Goal: Task Accomplishment & Management: Use online tool/utility

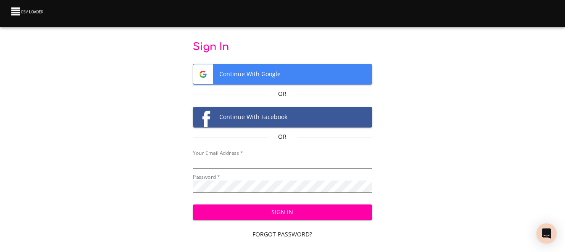
type input "cclaggett@k12.com"
click at [272, 221] on div "Sign In Forgot Password? Sign Up" at bounding box center [282, 231] width 179 height 66
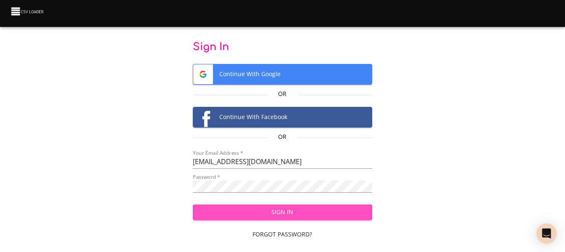
click at [274, 208] on span "Sign In" at bounding box center [283, 212] width 166 height 11
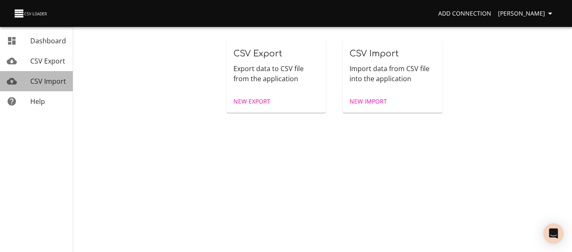
click at [46, 79] on span "CSV Import" at bounding box center [48, 80] width 36 height 9
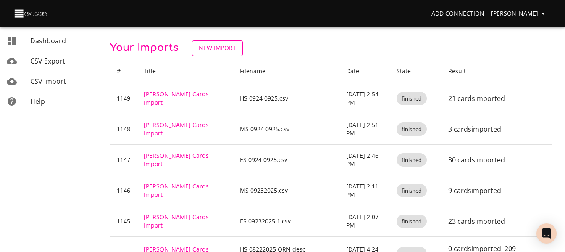
click at [221, 45] on span "New Import" at bounding box center [217, 48] width 37 height 11
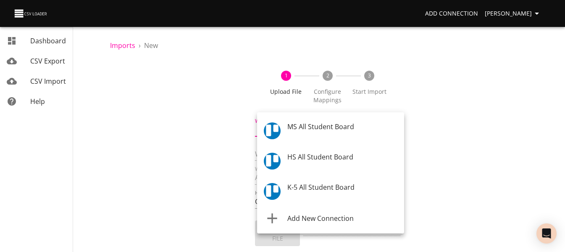
click at [310, 133] on body "Add Connection Celeste Claggett Dashboard CSV Export CSV Import Help Imports › …" at bounding box center [282, 126] width 565 height 252
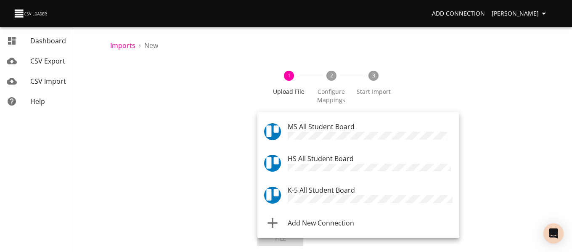
click at [314, 131] on div "MS All Student Board" at bounding box center [369, 131] width 165 height 20
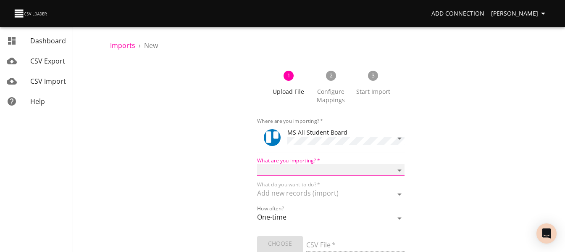
click at [316, 166] on select "Boards Cards Checkitems Checklists" at bounding box center [330, 170] width 147 height 12
select select "cards"
click at [257, 164] on select "Boards Cards Checkitems Checklists" at bounding box center [330, 170] width 147 height 12
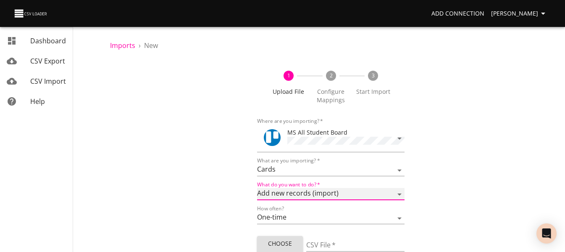
click at [323, 192] on select "Add new records (import) Update existing records (update) Add new and update ex…" at bounding box center [330, 194] width 147 height 12
select select "update"
click at [257, 188] on select "Add new records (import) Update existing records (update) Add new and update ex…" at bounding box center [330, 194] width 147 height 12
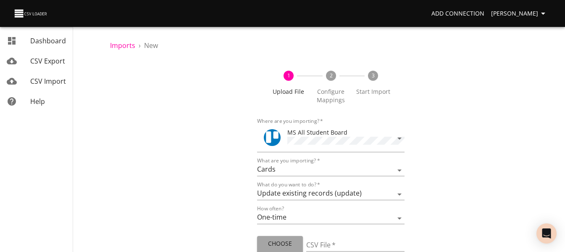
click at [285, 240] on span "Choose File" at bounding box center [280, 248] width 32 height 21
type input "MS staff 09262025.csv"
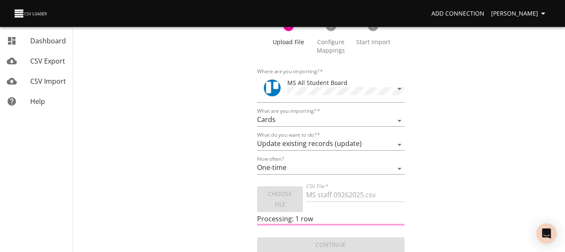
scroll to position [50, 0]
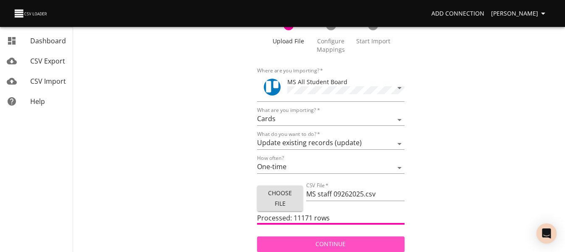
click at [352, 239] on span "Continue" at bounding box center [331, 244] width 134 height 11
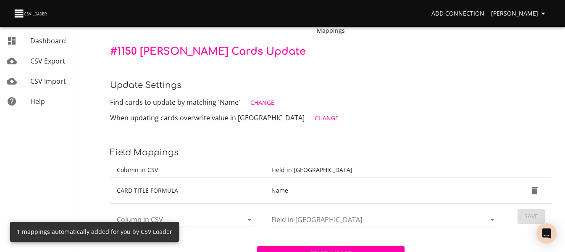
scroll to position [84, 0]
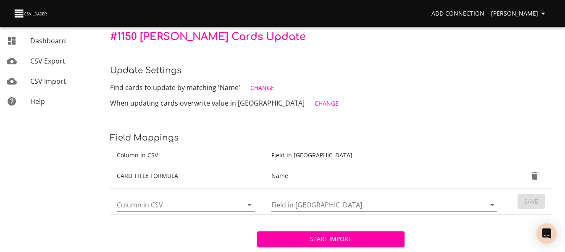
click at [249, 203] on icon "Open" at bounding box center [250, 205] width 10 height 10
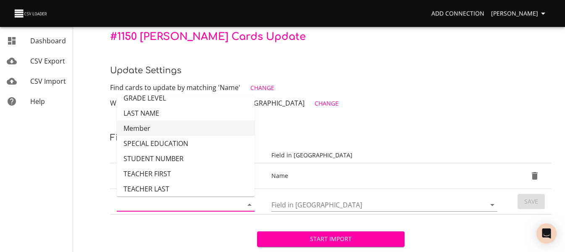
click at [203, 134] on li "Member" at bounding box center [186, 128] width 138 height 15
type input "Member"
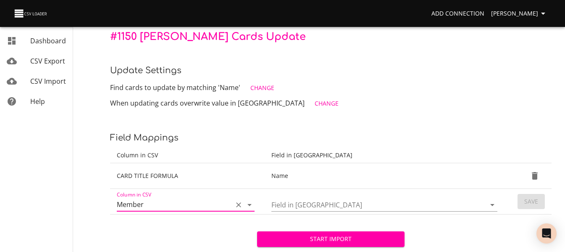
click at [495, 203] on icon "Open" at bounding box center [493, 205] width 10 height 10
click at [387, 58] on div "Imports › New Upload File 2 Configure Mappings 3 Start Import # 1150 Trello Car…" at bounding box center [331, 102] width 469 height 373
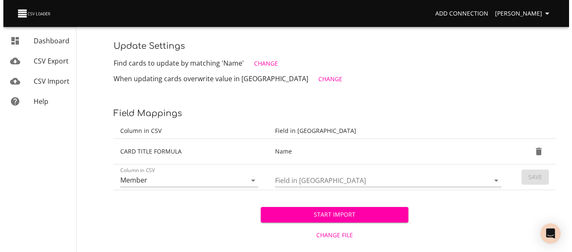
scroll to position [121, 0]
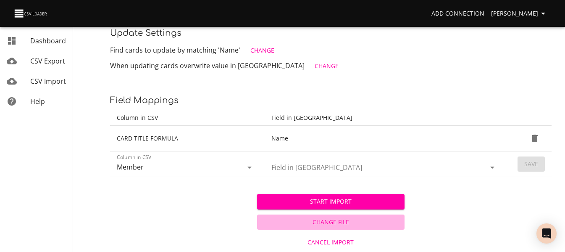
click at [335, 219] on span "Change File" at bounding box center [331, 222] width 140 height 11
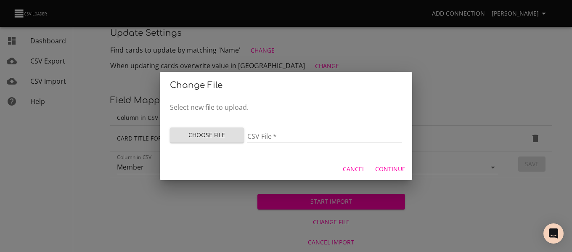
click at [191, 135] on span "Choose File" at bounding box center [207, 135] width 61 height 11
type input "MS staff 09262025 1.csv"
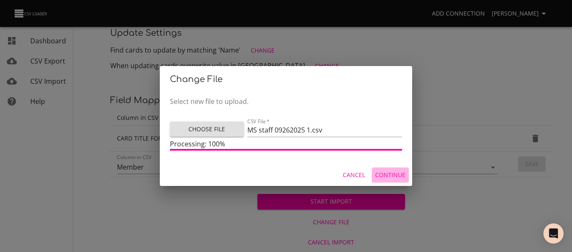
click at [397, 177] on span "Continue" at bounding box center [390, 175] width 30 height 11
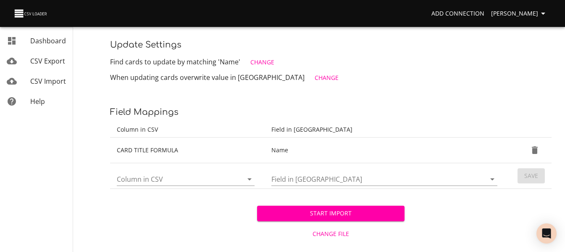
scroll to position [121, 0]
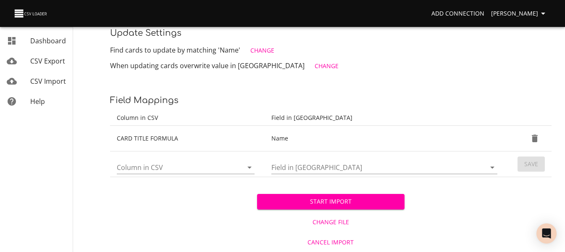
click at [248, 166] on icon "Open" at bounding box center [250, 167] width 10 height 10
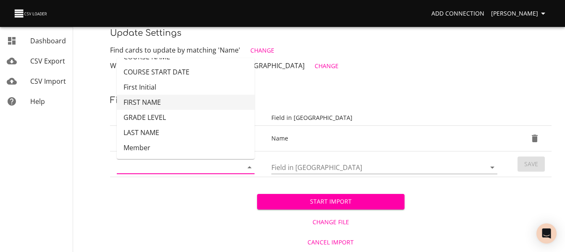
scroll to position [42, 0]
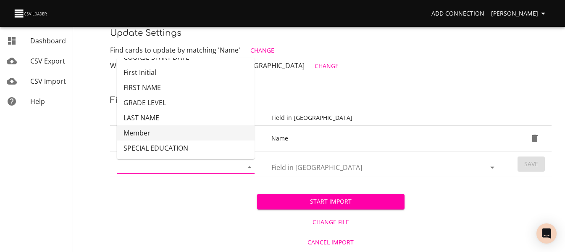
click at [197, 125] on li "Member" at bounding box center [186, 132] width 138 height 15
type input "Member"
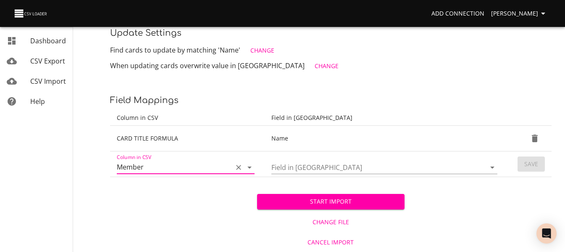
click at [493, 166] on icon "Open" at bounding box center [493, 167] width 10 height 10
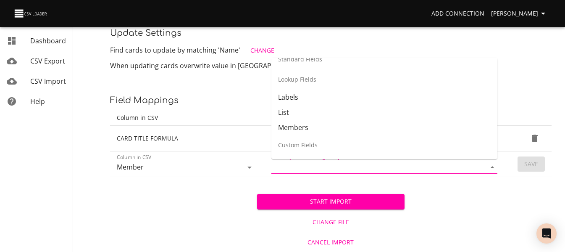
scroll to position [168, 0]
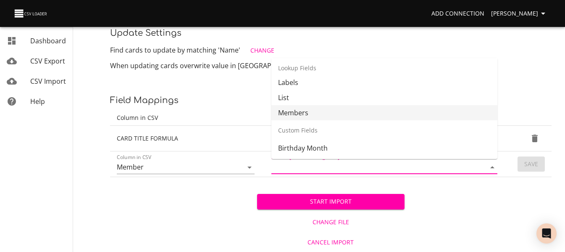
click at [432, 108] on li "Members" at bounding box center [384, 112] width 226 height 15
type input "Members"
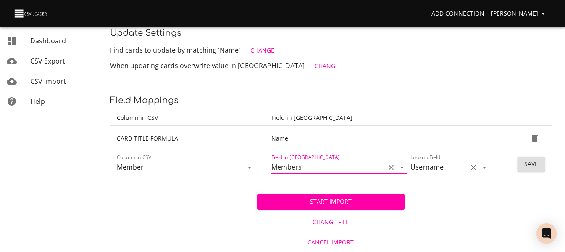
click at [482, 166] on icon "Open" at bounding box center [485, 167] width 10 height 10
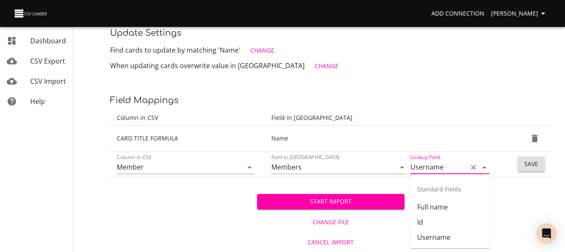
click at [482, 166] on icon "Close" at bounding box center [485, 167] width 10 height 10
click at [443, 202] on li "Full name" at bounding box center [450, 206] width 79 height 15
type input "Full name"
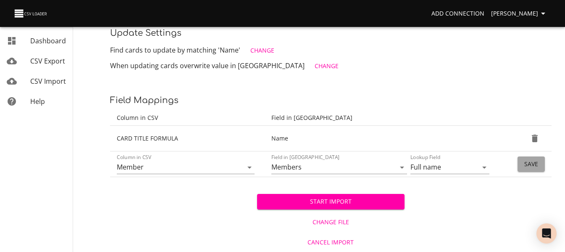
click at [524, 160] on button "Save" at bounding box center [531, 164] width 27 height 16
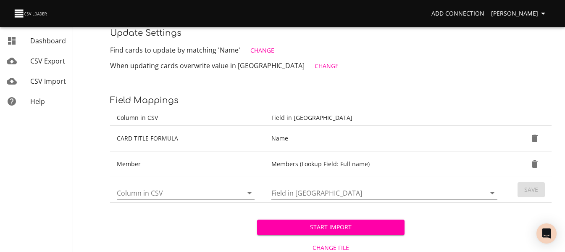
click at [252, 191] on icon "Open" at bounding box center [250, 193] width 10 height 10
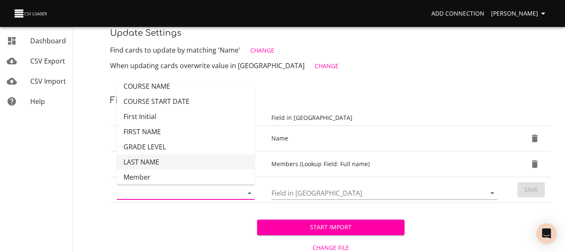
scroll to position [66, 0]
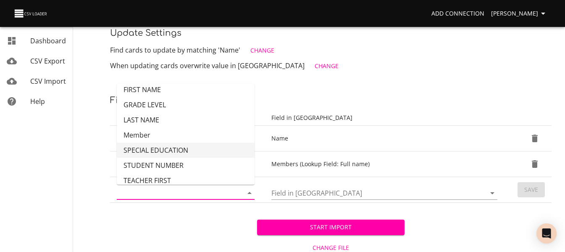
click at [200, 151] on li "SPECIAL EDUCATION" at bounding box center [186, 149] width 138 height 15
type input "SPECIAL EDUCATION"
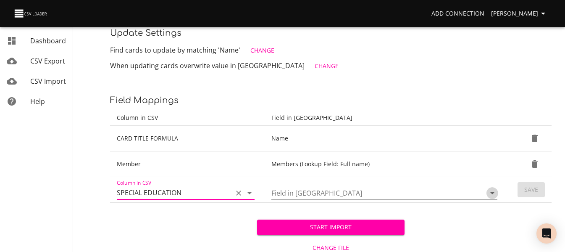
click at [497, 195] on icon "Open" at bounding box center [493, 193] width 10 height 10
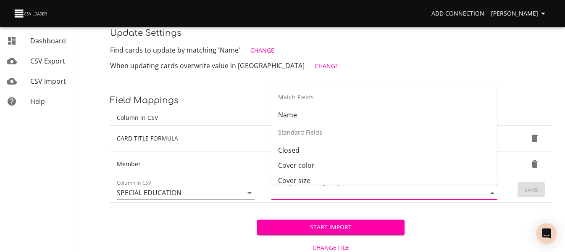
scroll to position [129, 0]
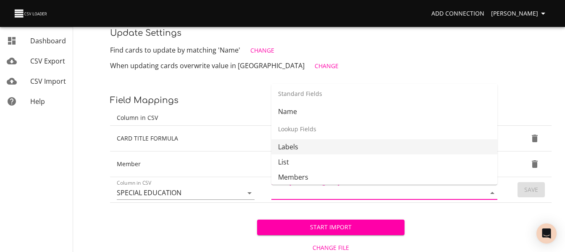
click at [416, 144] on li "Labels" at bounding box center [384, 146] width 226 height 15
type input "Labels"
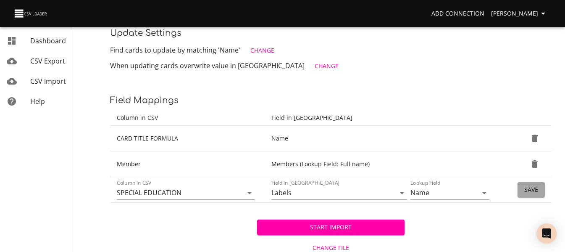
click at [527, 186] on span "Save" at bounding box center [532, 190] width 14 height 11
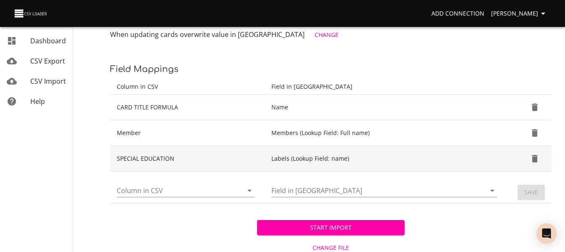
scroll to position [173, 0]
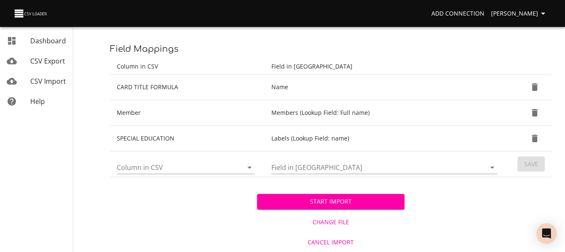
click at [62, 79] on span "CSV Import" at bounding box center [48, 80] width 36 height 9
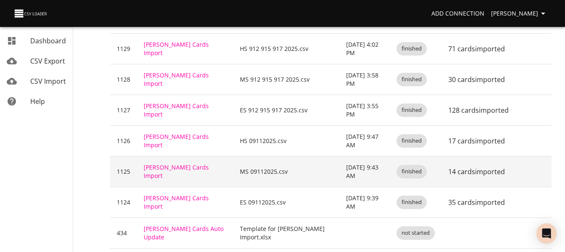
scroll to position [713, 0]
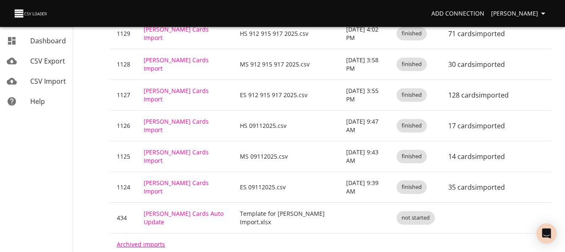
click at [151, 240] on link "Archived imports" at bounding box center [141, 244] width 48 height 8
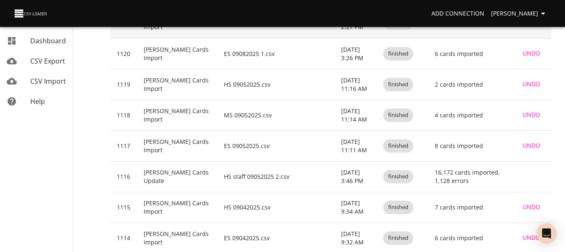
scroll to position [168, 0]
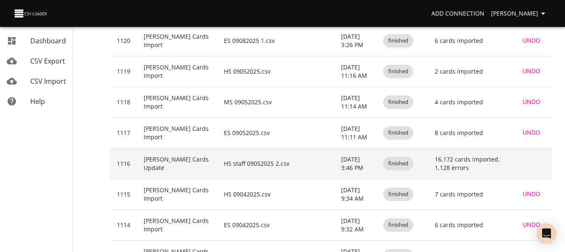
click at [157, 163] on td "[PERSON_NAME] Cards Update" at bounding box center [177, 163] width 80 height 31
click at [407, 157] on div "finished" at bounding box center [398, 163] width 30 height 13
click at [455, 155] on td "16,172 cards imported, 1,128 errors" at bounding box center [469, 163] width 83 height 31
click at [467, 159] on td "16,172 cards imported, 1,128 errors" at bounding box center [469, 163] width 83 height 31
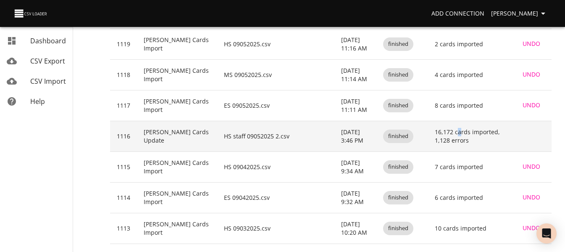
scroll to position [210, 0]
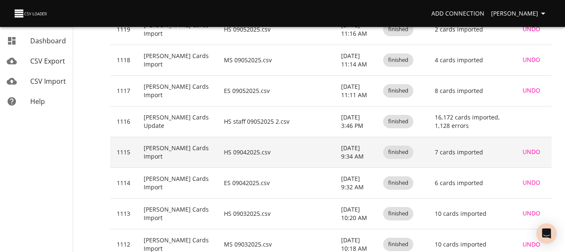
click at [145, 151] on td "[PERSON_NAME] Cards Import" at bounding box center [177, 152] width 80 height 31
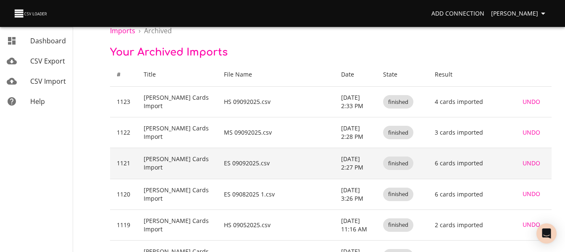
scroll to position [0, 0]
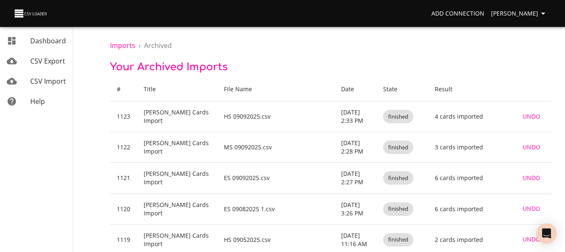
click at [45, 84] on span "CSV Import" at bounding box center [48, 80] width 36 height 9
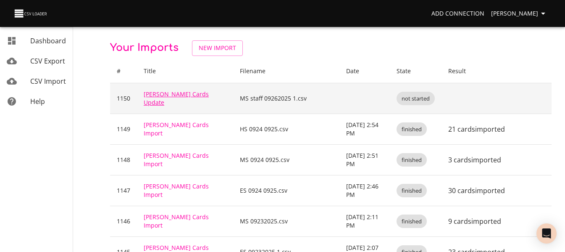
click at [158, 96] on link "[PERSON_NAME] Cards Update" at bounding box center [176, 98] width 65 height 16
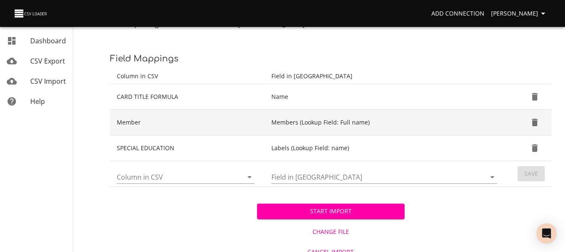
scroll to position [168, 0]
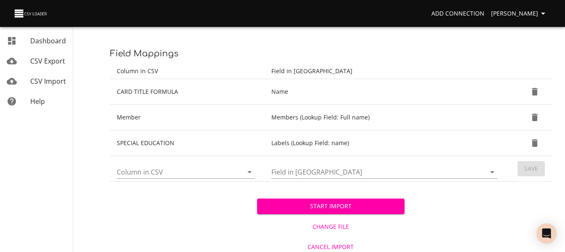
click at [362, 202] on span "Start Import" at bounding box center [331, 206] width 134 height 11
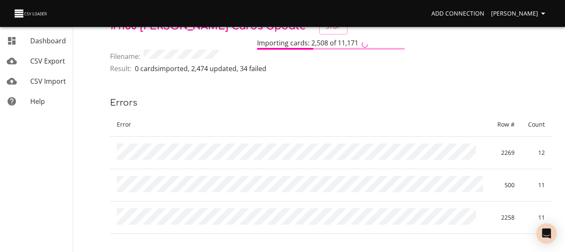
scroll to position [42, 0]
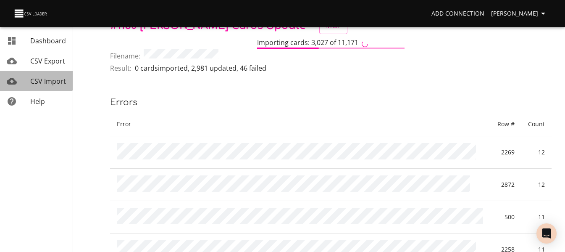
click at [34, 80] on span "CSV Import" at bounding box center [48, 80] width 36 height 9
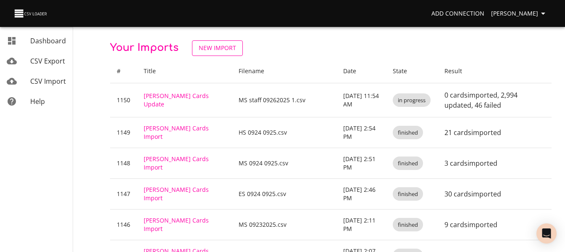
click at [230, 47] on span "New Import" at bounding box center [217, 48] width 37 height 11
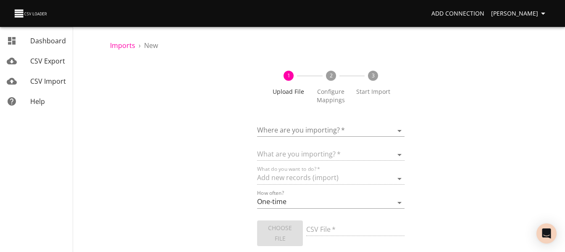
click at [303, 133] on body "Add Connection Celeste Claggett Dashboard CSV Export CSV Import Help Imports › …" at bounding box center [282, 126] width 565 height 252
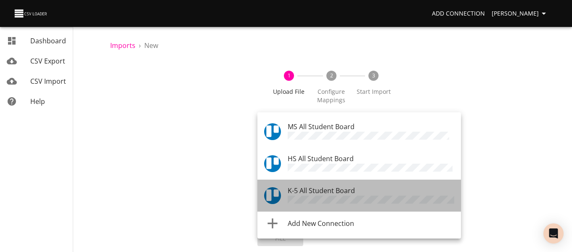
click at [310, 186] on span "K-5 All Student Board" at bounding box center [320, 190] width 67 height 9
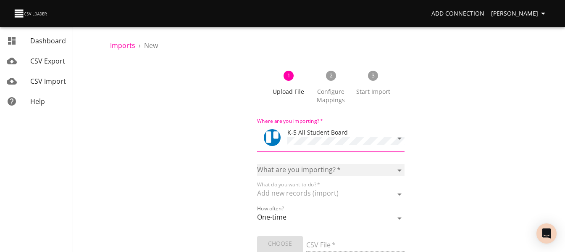
click at [306, 172] on select "Boards Cards Checkitems Checklists" at bounding box center [330, 170] width 147 height 12
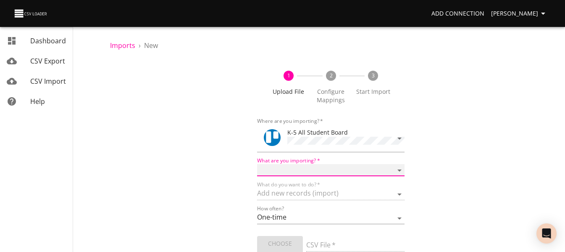
select select "cards"
click at [257, 164] on select "Boards Cards Checkitems Checklists" at bounding box center [330, 170] width 147 height 12
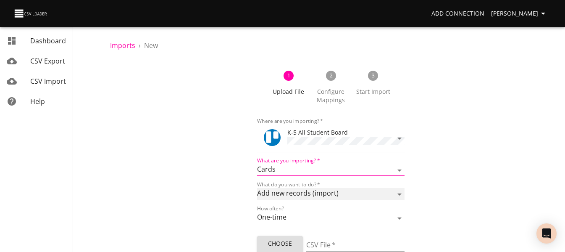
click at [305, 192] on select "Add new records (import) Update existing records (update) Add new and update ex…" at bounding box center [330, 194] width 147 height 12
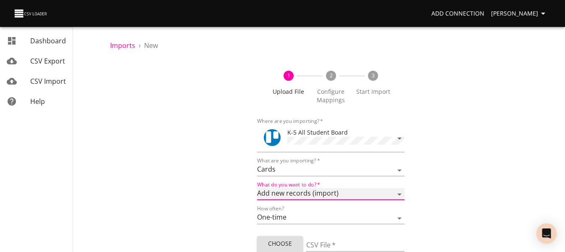
select select "update"
click at [257, 188] on select "Add new records (import) Update existing records (update) Add new and update ex…" at bounding box center [330, 194] width 147 height 12
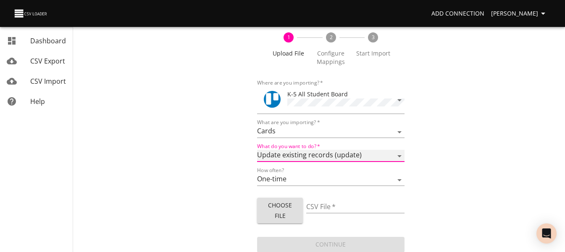
scroll to position [39, 0]
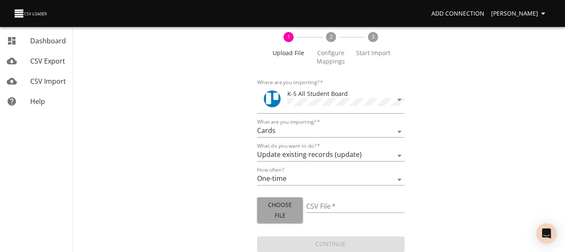
click at [283, 207] on span "Choose File" at bounding box center [280, 210] width 32 height 21
type input "ES 09262025 CFA update.csv"
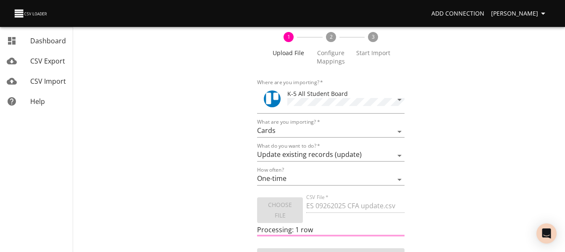
drag, startPoint x: 478, startPoint y: 0, endPoint x: 132, endPoint y: 110, distance: 362.7
click at [132, 110] on div "1 Upload File 2 Configure Mappings 3 Start Import Where are you importing?   * …" at bounding box center [331, 143] width 442 height 243
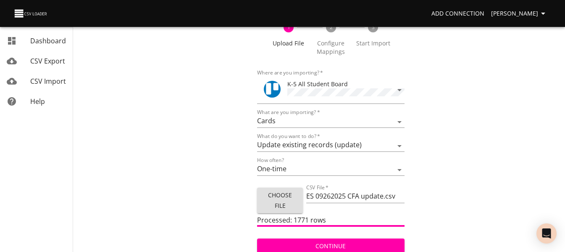
scroll to position [50, 0]
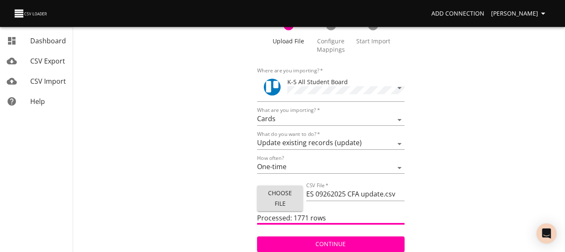
click at [358, 239] on span "Continue" at bounding box center [331, 244] width 134 height 11
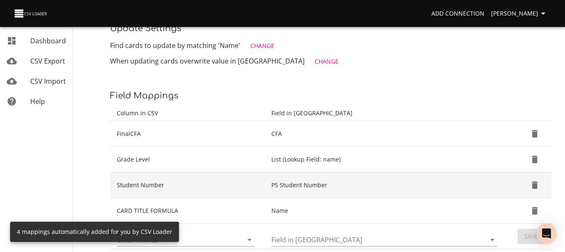
scroll to position [168, 0]
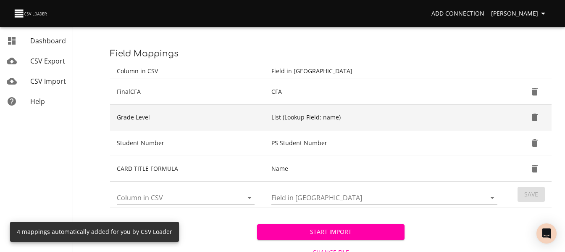
click at [538, 117] on icon "Delete" at bounding box center [535, 117] width 10 height 10
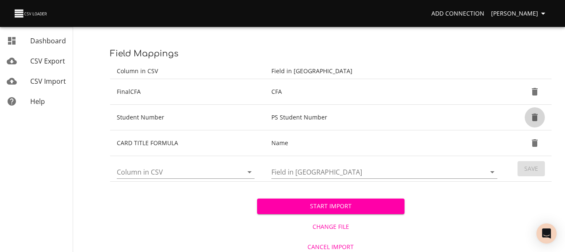
click at [538, 117] on icon "Delete" at bounding box center [535, 117] width 10 height 10
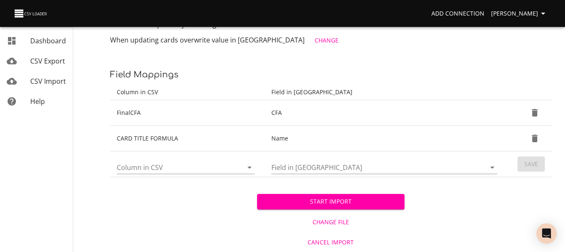
click at [346, 198] on span "Start Import" at bounding box center [331, 201] width 134 height 11
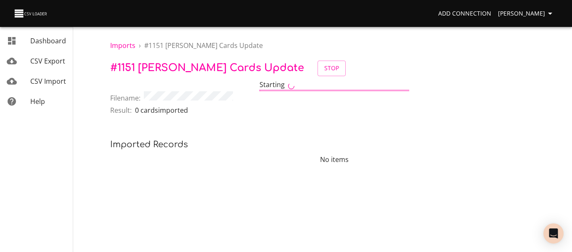
click at [50, 77] on span "CSV Import" at bounding box center [48, 80] width 36 height 9
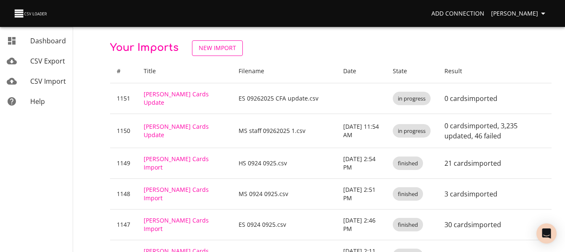
click at [210, 50] on span "New Import" at bounding box center [217, 48] width 37 height 11
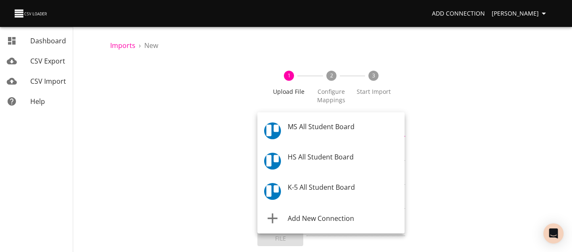
click at [275, 133] on body "Add Connection Celeste Claggett Dashboard CSV Export CSV Import Help Imports › …" at bounding box center [286, 126] width 572 height 252
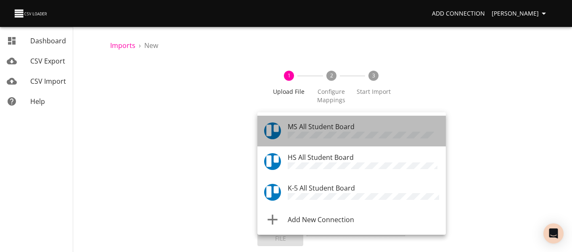
click at [290, 128] on span "MS All Student Board" at bounding box center [320, 126] width 67 height 9
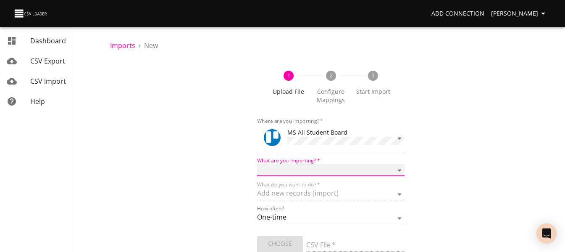
click at [297, 167] on select "Boards Cards Checkitems Checklists" at bounding box center [330, 170] width 147 height 12
select select "cards"
click at [257, 164] on select "Boards Cards Checkitems Checklists" at bounding box center [330, 170] width 147 height 12
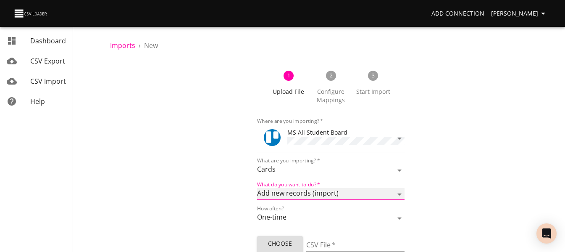
click at [301, 191] on select "Add new records (import) Update existing records (update) Add new and update ex…" at bounding box center [330, 194] width 147 height 12
select select "update"
click at [257, 188] on select "Add new records (import) Update existing records (update) Add new and update ex…" at bounding box center [330, 194] width 147 height 12
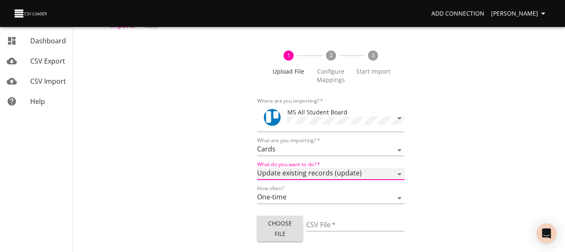
scroll to position [39, 0]
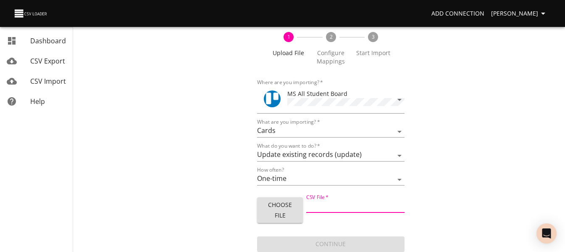
click at [308, 209] on input "CSV File   *" at bounding box center [355, 206] width 98 height 12
type input "MS 09262025 CFA update.csv"
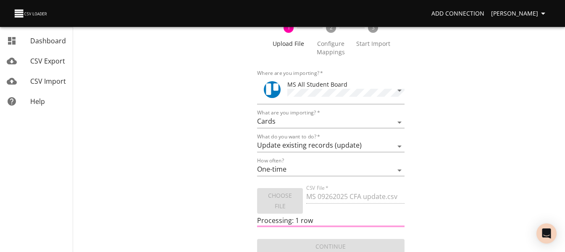
scroll to position [50, 0]
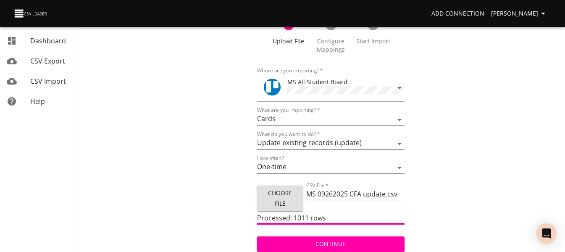
click at [343, 242] on span "Continue" at bounding box center [331, 244] width 134 height 11
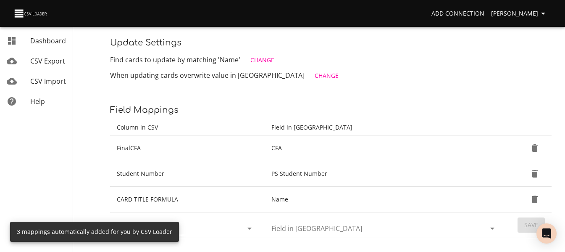
scroll to position [126, 0]
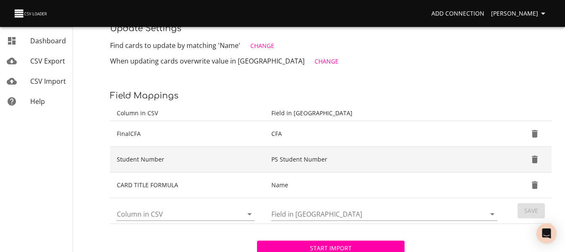
click at [536, 158] on icon "Delete" at bounding box center [535, 160] width 6 height 8
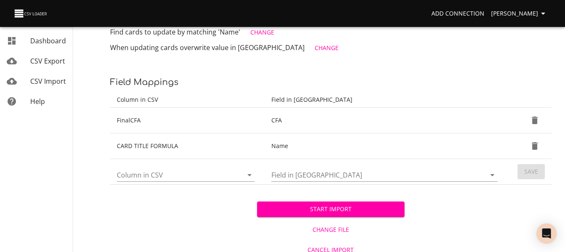
scroll to position [147, 0]
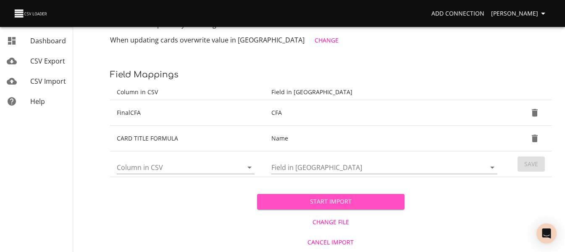
click at [351, 202] on span "Start Import" at bounding box center [331, 201] width 134 height 11
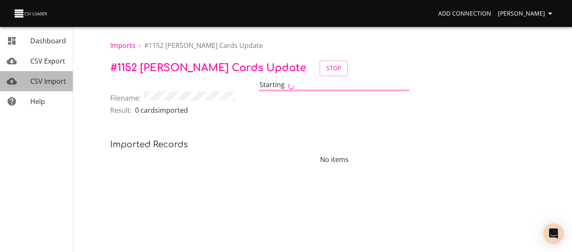
click at [39, 81] on span "CSV Import" at bounding box center [48, 80] width 36 height 9
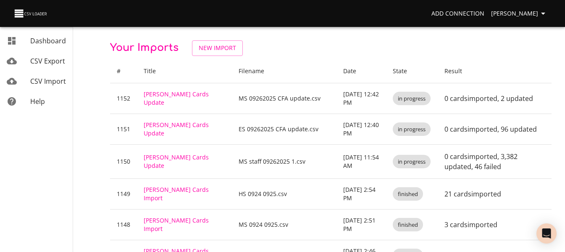
click at [201, 53] on span "New Import" at bounding box center [217, 48] width 37 height 11
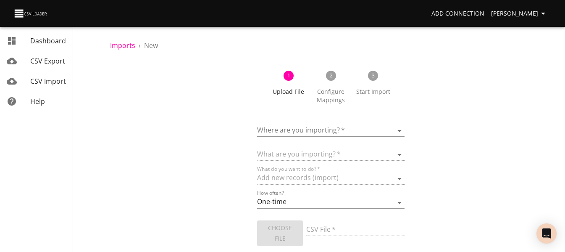
click at [329, 131] on body "Add Connection Celeste Claggett Dashboard CSV Export CSV Import Help Imports › …" at bounding box center [282, 126] width 565 height 252
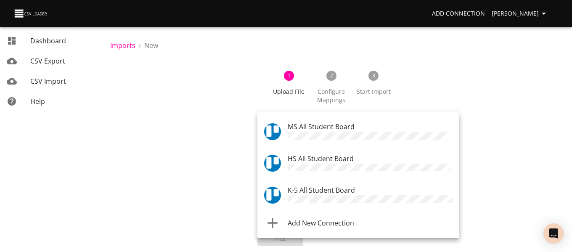
click at [324, 160] on span "HS All Student Board" at bounding box center [320, 158] width 66 height 9
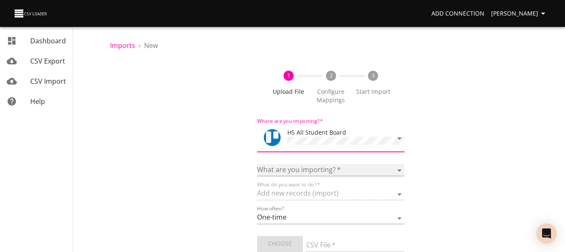
click at [313, 168] on select "Boards Cards Checkitems Checklists" at bounding box center [330, 170] width 147 height 12
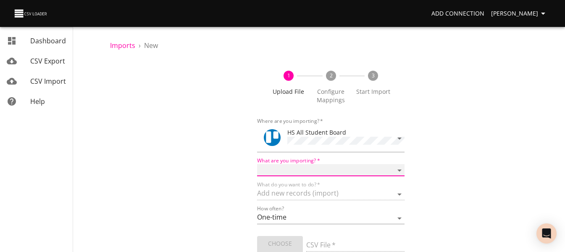
select select "cards"
click at [257, 164] on select "Boards Cards Checkitems Checklists" at bounding box center [330, 170] width 147 height 12
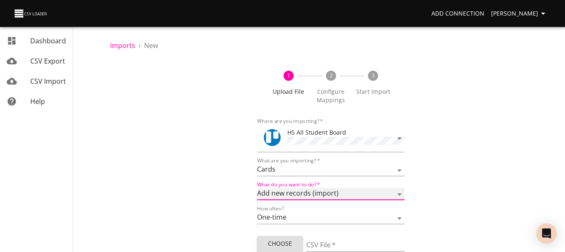
click at [273, 189] on select "Add new records (import) Update existing records (update) Add new and update ex…" at bounding box center [330, 194] width 147 height 12
select select "update"
click at [257, 188] on select "Add new records (import) Update existing records (update) Add new and update ex…" at bounding box center [330, 194] width 147 height 12
click at [282, 240] on span "Choose File" at bounding box center [280, 248] width 32 height 21
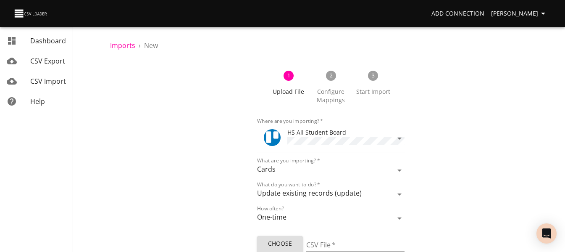
type input "HS 09262025 CFA + COU update.csv"
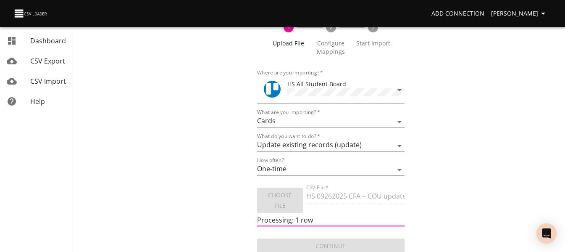
scroll to position [50, 0]
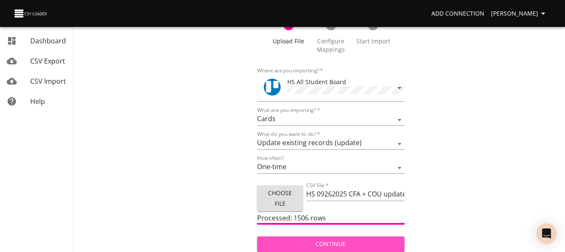
click at [329, 239] on span "Continue" at bounding box center [331, 244] width 134 height 11
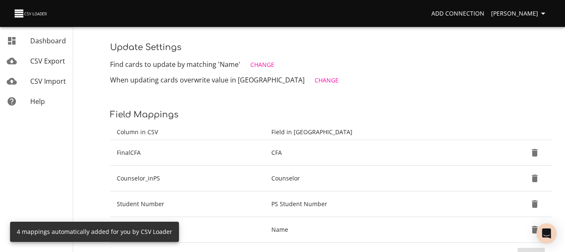
scroll to position [126, 0]
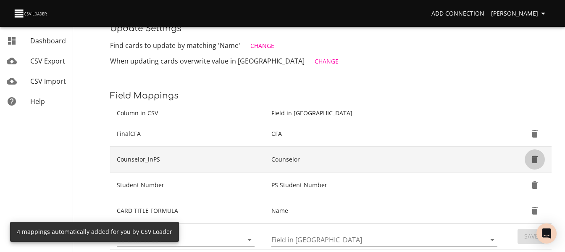
click at [538, 159] on icon "Delete" at bounding box center [535, 160] width 6 height 8
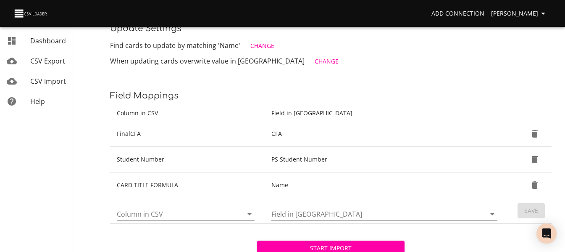
click at [538, 159] on icon "Delete" at bounding box center [535, 160] width 6 height 8
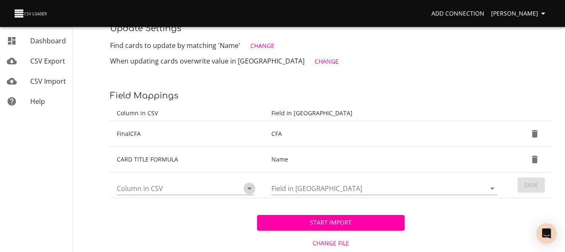
click at [245, 186] on icon "Open" at bounding box center [250, 188] width 10 height 10
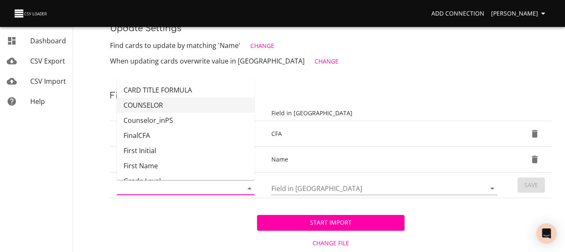
click at [187, 103] on li "COUNSELOR" at bounding box center [186, 105] width 138 height 15
type input "COUNSELOR"
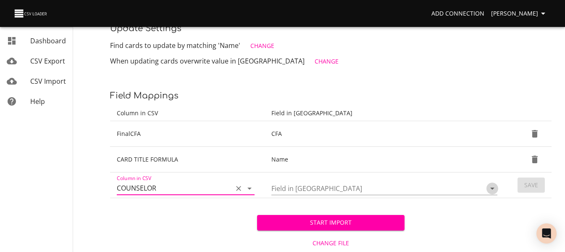
click at [492, 188] on icon "Open" at bounding box center [492, 188] width 4 height 2
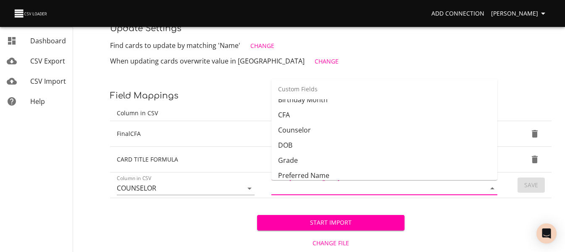
scroll to position [252, 0]
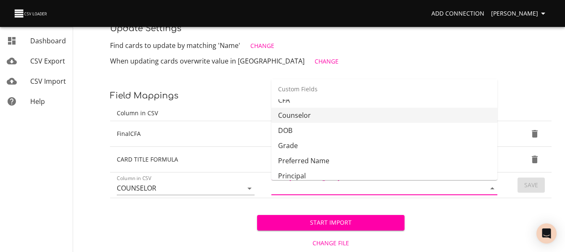
click at [386, 118] on li "Counselor" at bounding box center [384, 115] width 226 height 15
type input "Counselor"
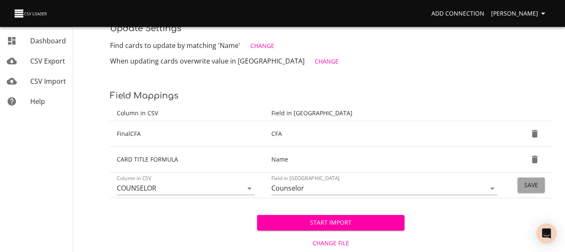
click at [522, 184] on button "Save" at bounding box center [531, 185] width 27 height 16
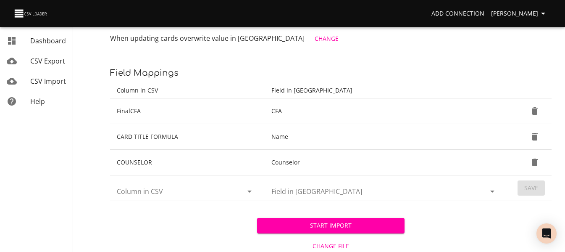
scroll to position [168, 0]
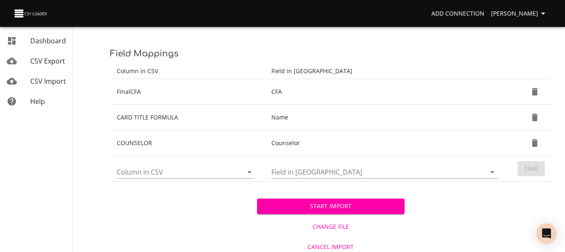
click at [350, 206] on span "Start Import" at bounding box center [331, 206] width 134 height 11
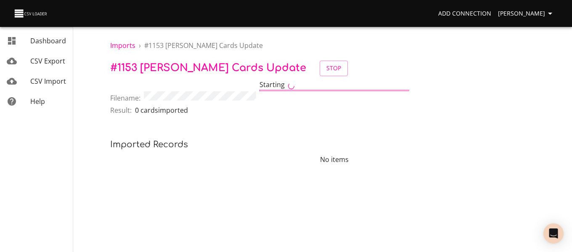
click at [53, 79] on span "CSV Import" at bounding box center [48, 80] width 36 height 9
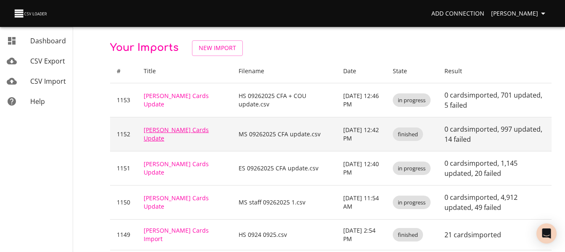
click at [174, 133] on link "[PERSON_NAME] Cards Update" at bounding box center [176, 134] width 65 height 16
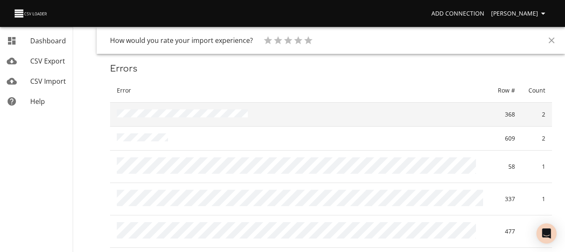
scroll to position [84, 0]
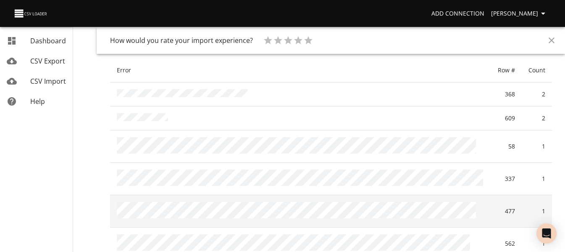
click at [419, 203] on td at bounding box center [300, 211] width 381 height 32
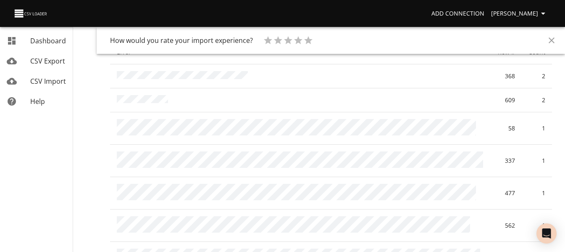
scroll to position [0, 0]
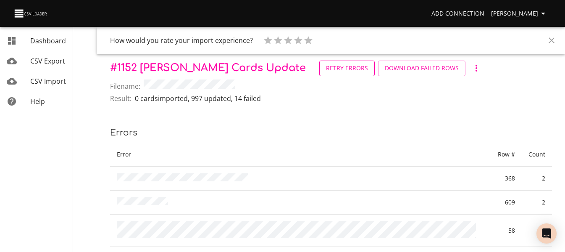
click at [282, 58] on div "Imports › # 1152 [PERSON_NAME] Cards Update" at bounding box center [331, 50] width 442 height 20
click at [326, 67] on span "Retry Errors" at bounding box center [347, 68] width 42 height 11
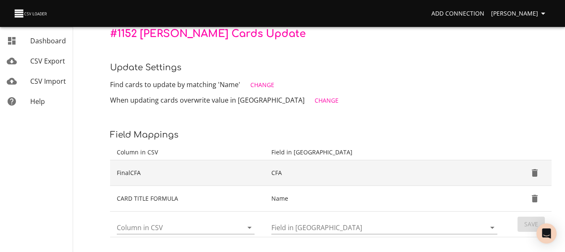
scroll to position [106, 0]
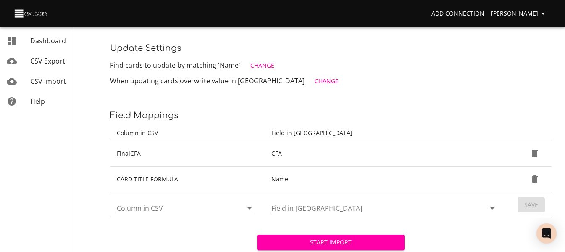
click at [341, 242] on span "Start Import" at bounding box center [331, 242] width 134 height 11
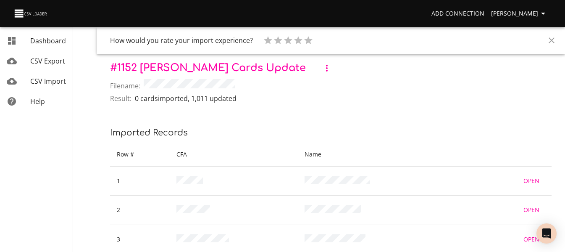
click at [50, 86] on link "CSV Import" at bounding box center [36, 81] width 73 height 20
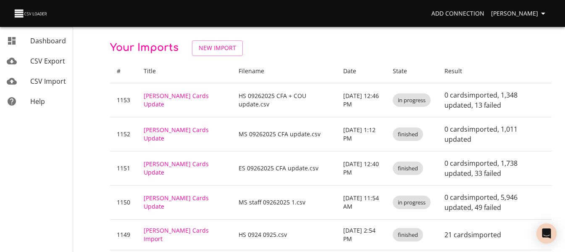
click at [164, 165] on link "[PERSON_NAME] Cards Update" at bounding box center [176, 168] width 65 height 16
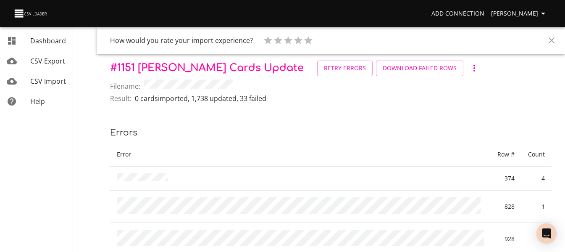
click at [317, 63] on link "Retry Errors" at bounding box center [344, 69] width 55 height 16
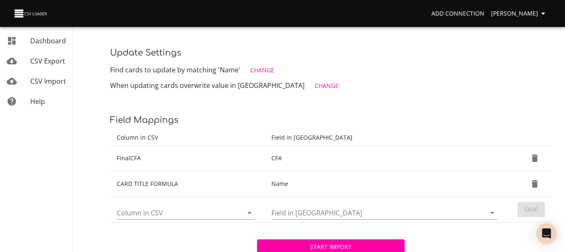
scroll to position [106, 0]
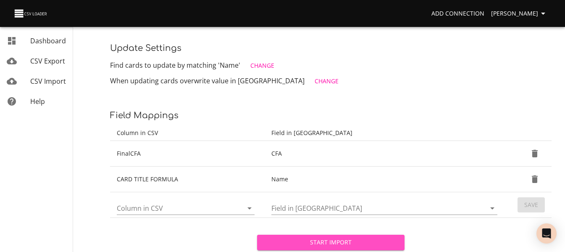
click at [320, 235] on button "Start Import" at bounding box center [330, 243] width 147 height 16
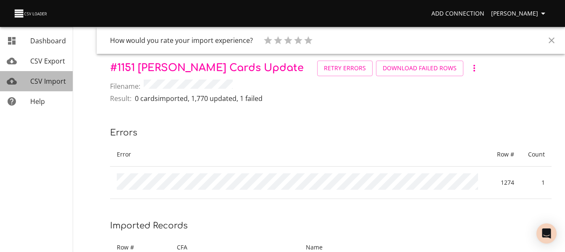
click at [35, 77] on span "CSV Import" at bounding box center [48, 80] width 36 height 9
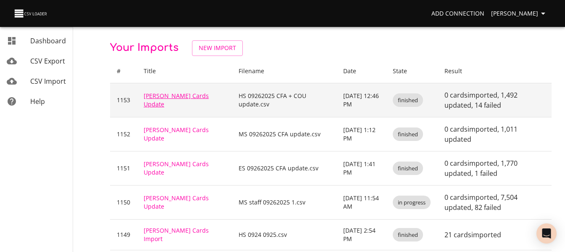
click at [186, 103] on link "[PERSON_NAME] Cards Update" at bounding box center [176, 100] width 65 height 16
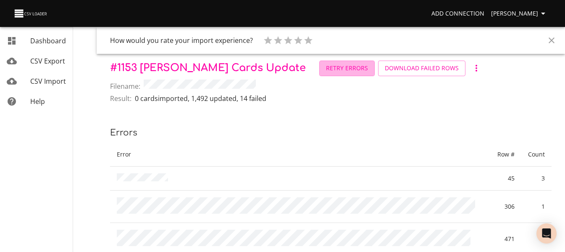
click at [326, 70] on span "Retry Errors" at bounding box center [347, 68] width 42 height 11
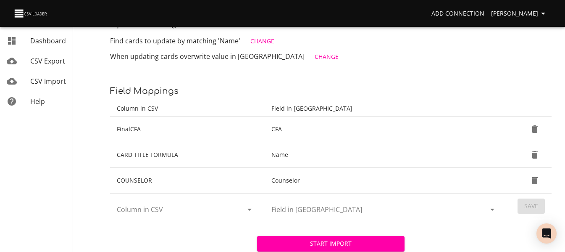
scroll to position [132, 0]
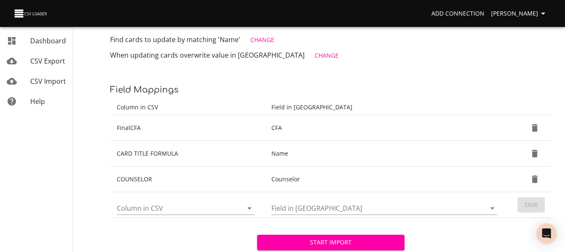
click at [331, 243] on span "Start Import" at bounding box center [331, 242] width 134 height 11
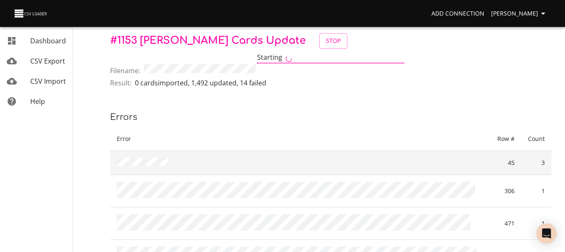
scroll to position [42, 0]
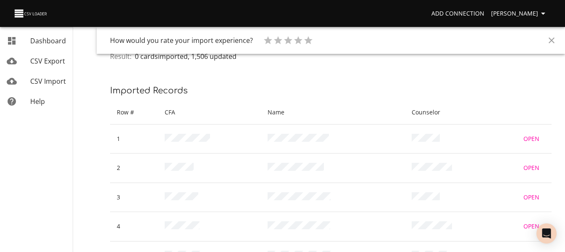
click at [43, 75] on link "CSV Import" at bounding box center [36, 81] width 73 height 20
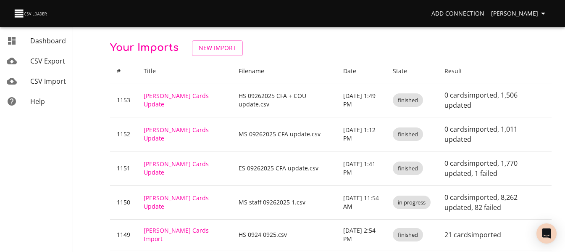
click at [277, 59] on th "Filename" at bounding box center [284, 71] width 105 height 24
click at [333, 50] on p "Your Imports New Import" at bounding box center [331, 48] width 442 height 16
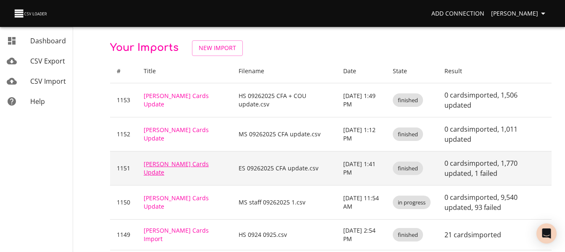
click at [146, 160] on link "[PERSON_NAME] Cards Update" at bounding box center [176, 168] width 65 height 16
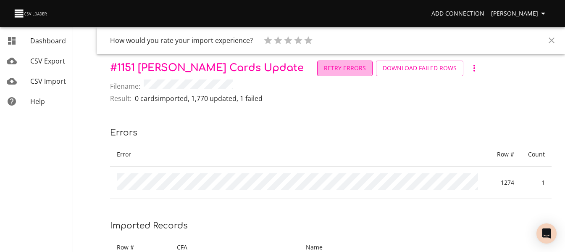
click at [324, 67] on span "Retry Errors" at bounding box center [345, 68] width 42 height 11
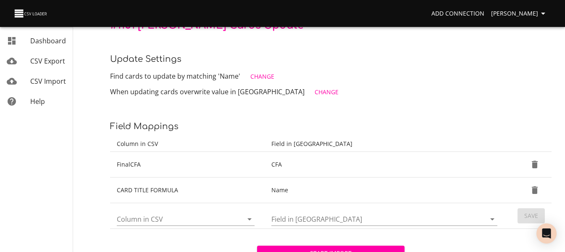
scroll to position [106, 0]
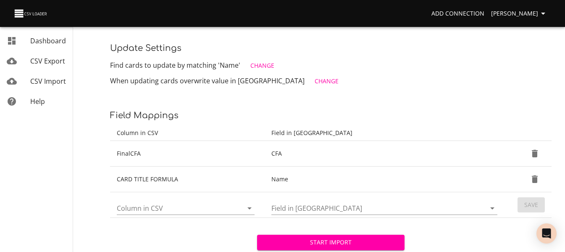
click at [293, 243] on span "Start Import" at bounding box center [331, 242] width 134 height 11
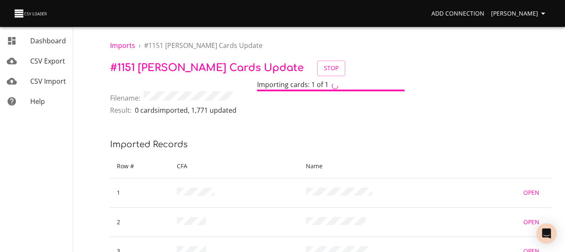
click at [47, 72] on link "CSV Import" at bounding box center [36, 81] width 73 height 20
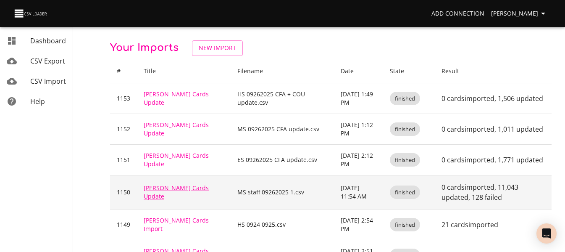
click at [188, 191] on link "[PERSON_NAME] Cards Update" at bounding box center [176, 192] width 65 height 16
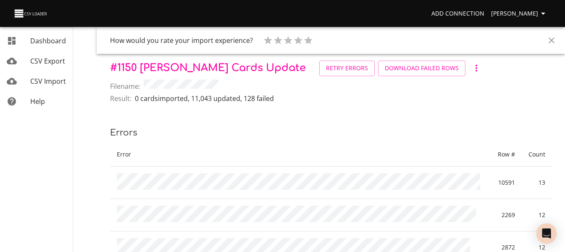
click at [319, 62] on link "Retry Errors" at bounding box center [346, 69] width 55 height 16
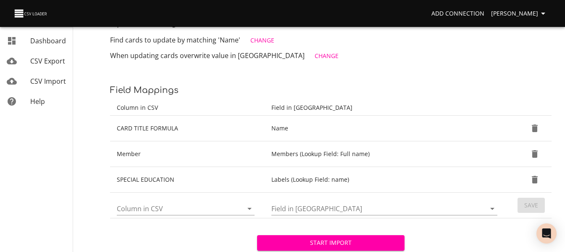
scroll to position [132, 0]
click at [336, 235] on button "Start Import" at bounding box center [330, 243] width 147 height 16
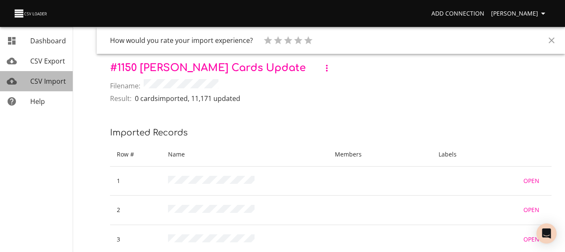
click at [29, 79] on div "mailbox folders" at bounding box center [19, 81] width 24 height 10
